Goal: Task Accomplishment & Management: Complete application form

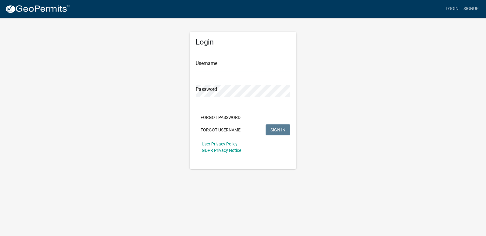
click at [205, 67] on input "Username" at bounding box center [243, 65] width 95 height 13
type input "oakeconcrete"
click at [274, 131] on span "SIGN IN" at bounding box center [278, 129] width 15 height 5
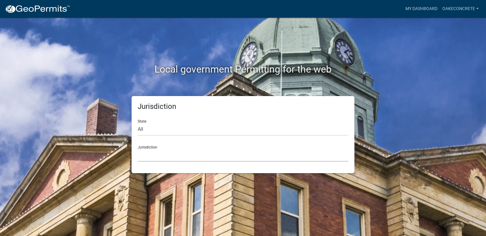
click at [181, 157] on select "[GEOGRAPHIC_DATA], [US_STATE] [GEOGRAPHIC_DATA], [US_STATE][PERSON_NAME][GEOGRA…" at bounding box center [243, 155] width 211 height 13
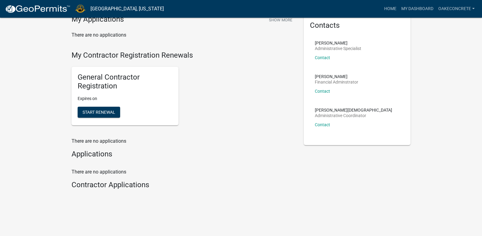
scroll to position [32, 0]
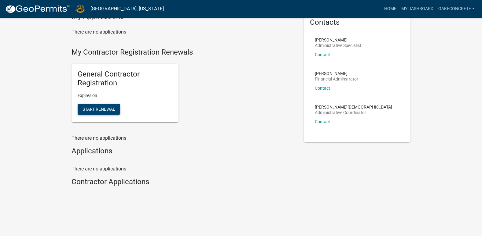
click at [95, 111] on span "Start Renewal" at bounding box center [98, 109] width 33 height 5
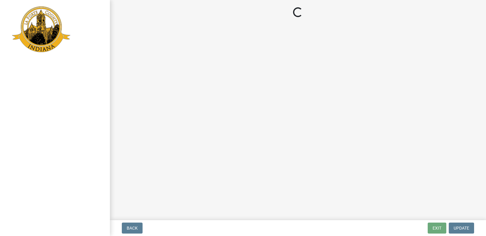
select select "IN"
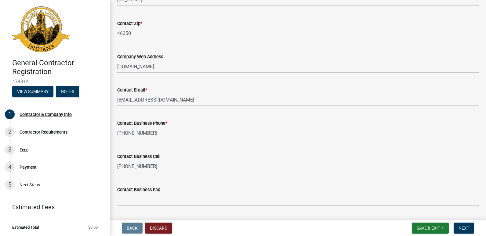
scroll to position [314, 0]
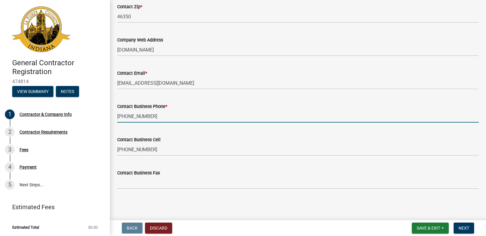
click at [148, 116] on input "[PHONE_NUMBER]" at bounding box center [298, 116] width 362 height 13
type input "219-8986938"
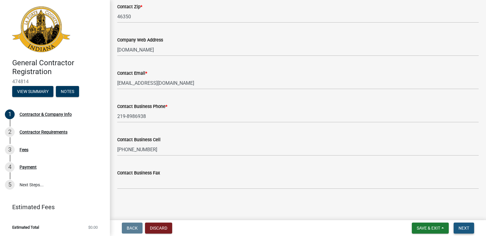
click at [467, 227] on span "Next" at bounding box center [464, 228] width 11 height 5
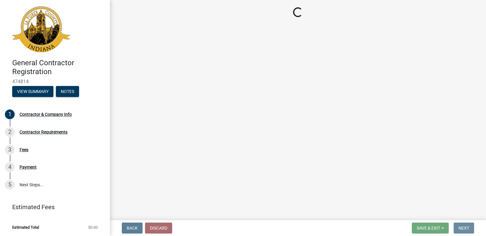
scroll to position [0, 0]
